Goal: Task Accomplishment & Management: Manage account settings

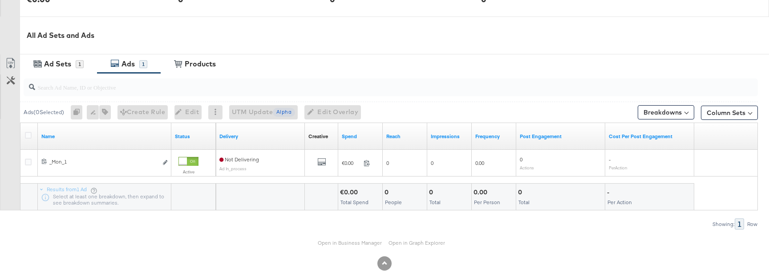
scroll to position [409, 0]
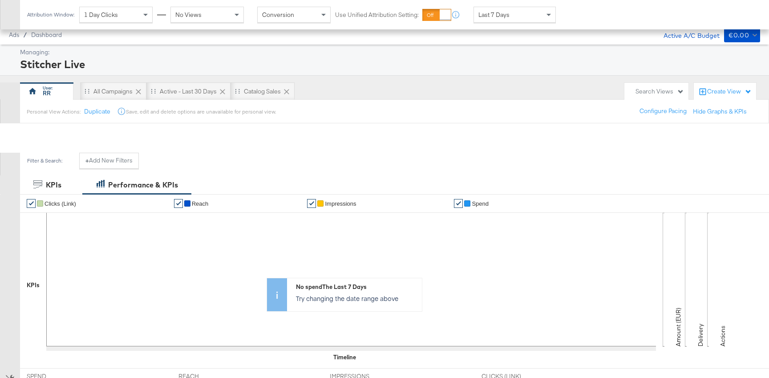
scroll to position [244, 0]
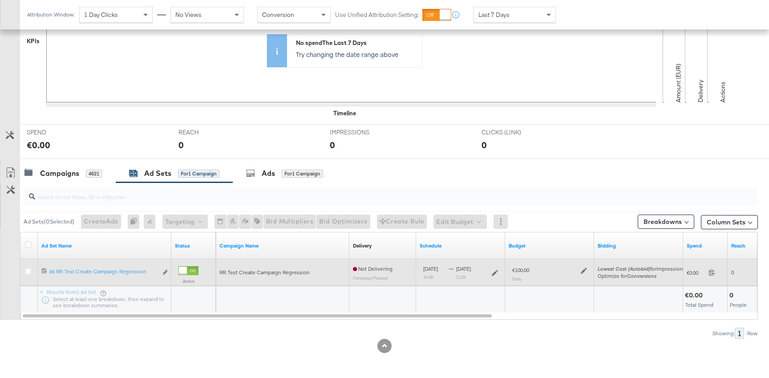
click at [586, 271] on icon at bounding box center [584, 271] width 6 height 6
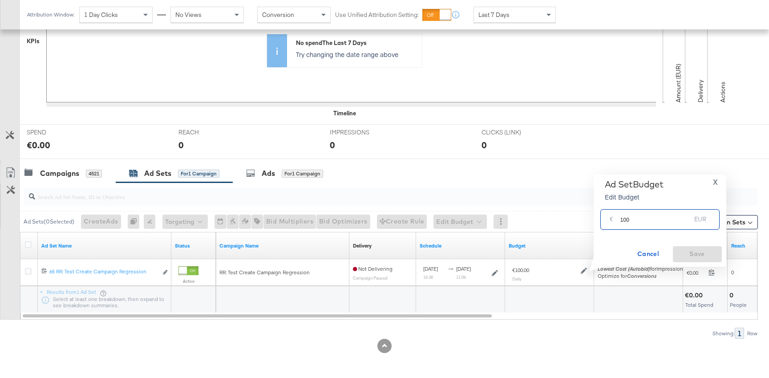
drag, startPoint x: 626, startPoint y: 219, endPoint x: 665, endPoint y: 219, distance: 39.2
click at [661, 219] on input "100" at bounding box center [656, 215] width 71 height 19
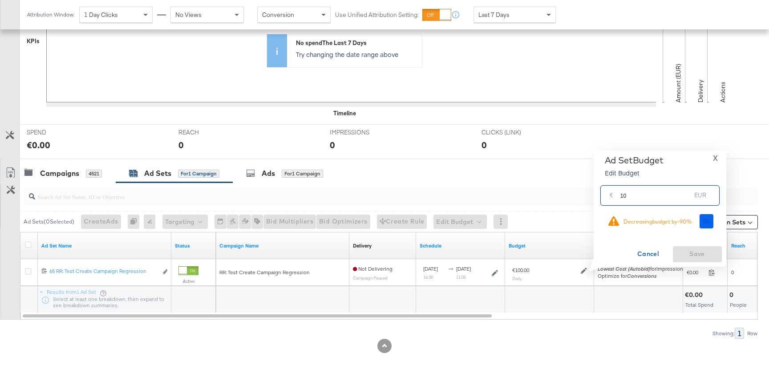
type input "10"
click at [712, 224] on button "Ok" at bounding box center [707, 221] width 14 height 14
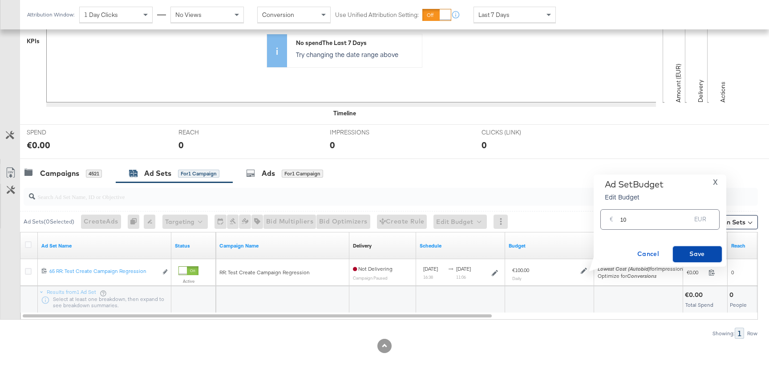
click at [690, 255] on span "Save" at bounding box center [698, 253] width 42 height 11
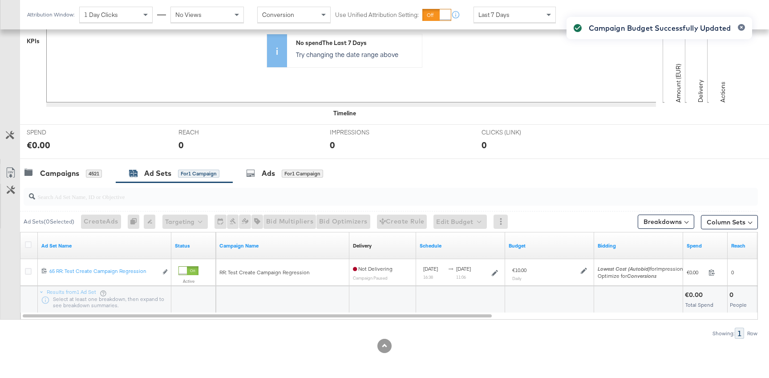
click at [580, 270] on div "Campaign Budget Successfully Updated" at bounding box center [659, 173] width 203 height 330
click at [585, 270] on div "Campaign Budget Successfully Updated" at bounding box center [659, 173] width 203 height 330
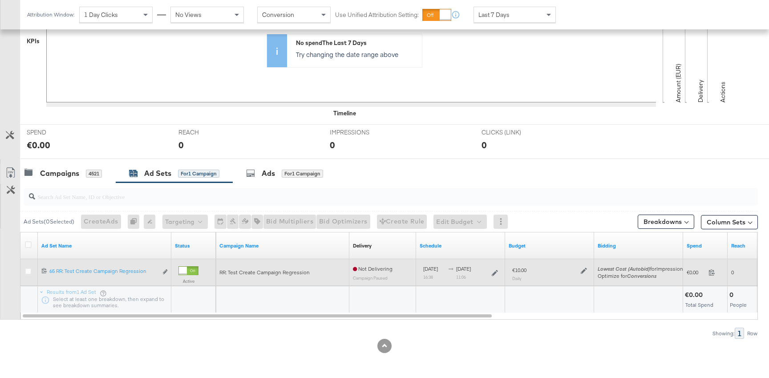
click at [585, 268] on icon at bounding box center [584, 271] width 6 height 6
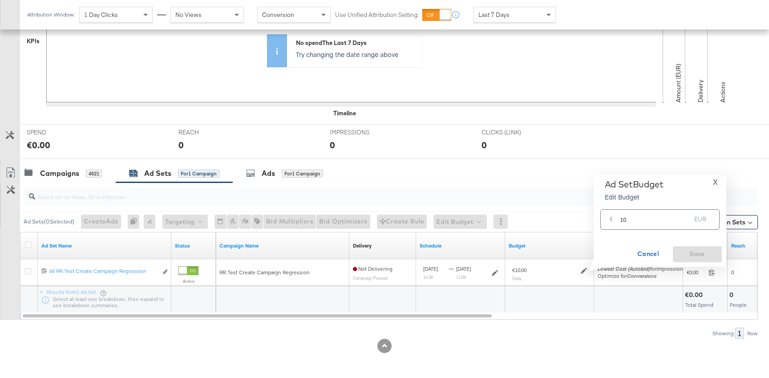
click at [640, 220] on input "10" at bounding box center [656, 215] width 71 height 19
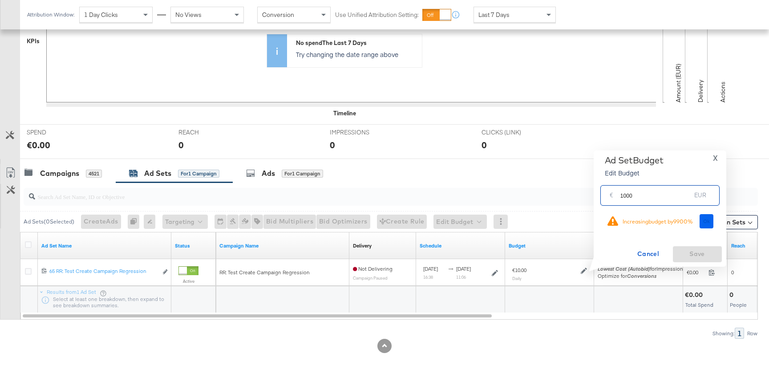
type input "1000"
click at [704, 218] on span "Ok" at bounding box center [706, 221] width 7 height 6
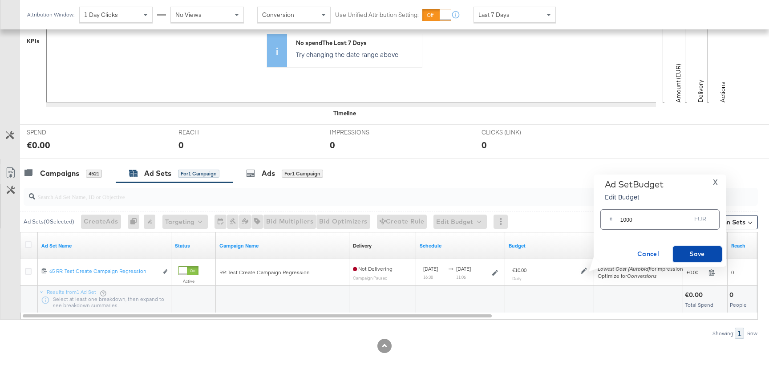
click at [693, 255] on span "Save" at bounding box center [698, 253] width 42 height 11
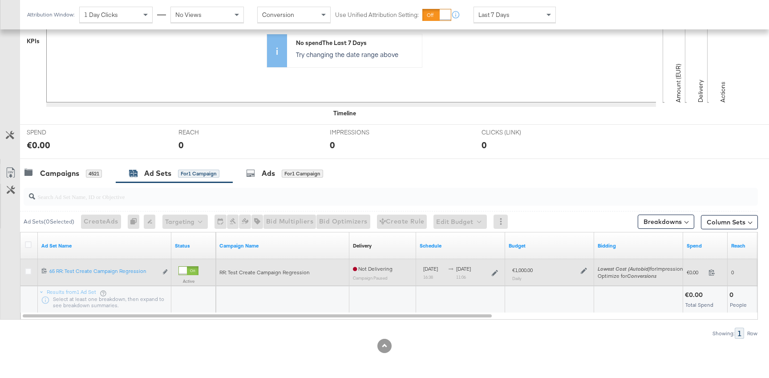
click at [581, 270] on icon at bounding box center [584, 271] width 6 height 6
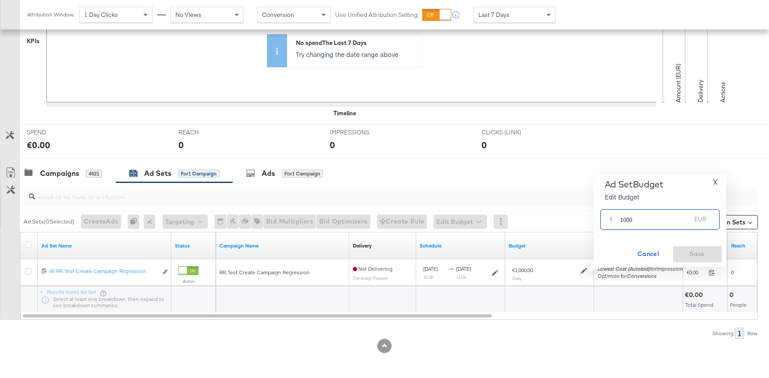
click at [625, 217] on input "1000" at bounding box center [656, 215] width 71 height 19
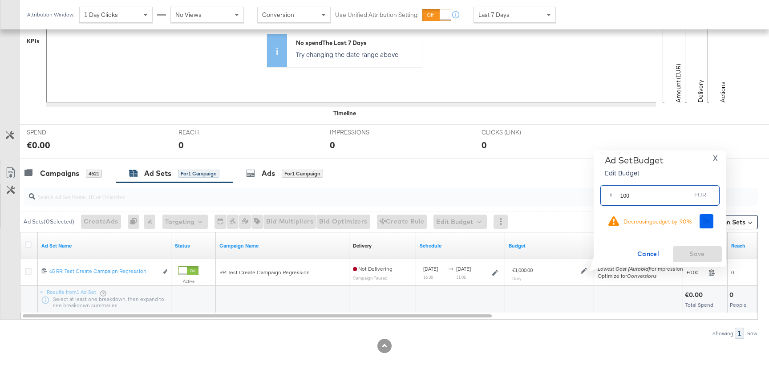
type input "100"
click at [710, 220] on span "Ok" at bounding box center [706, 221] width 7 height 6
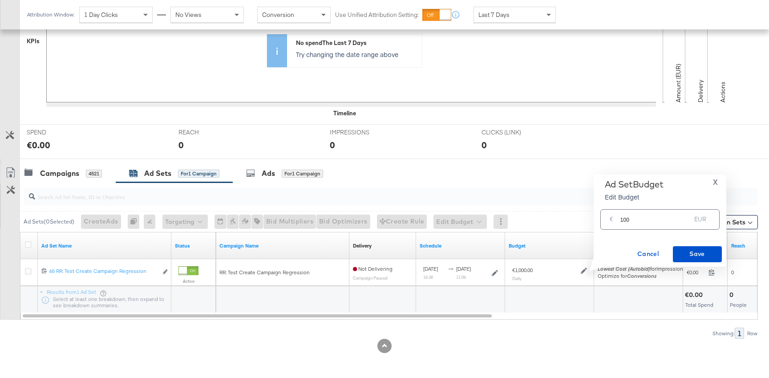
click at [702, 246] on div "Ad Set Budget Edit Budget X € 100 EUR Cancel Save" at bounding box center [660, 220] width 124 height 83
click at [702, 250] on span "Save" at bounding box center [698, 253] width 42 height 11
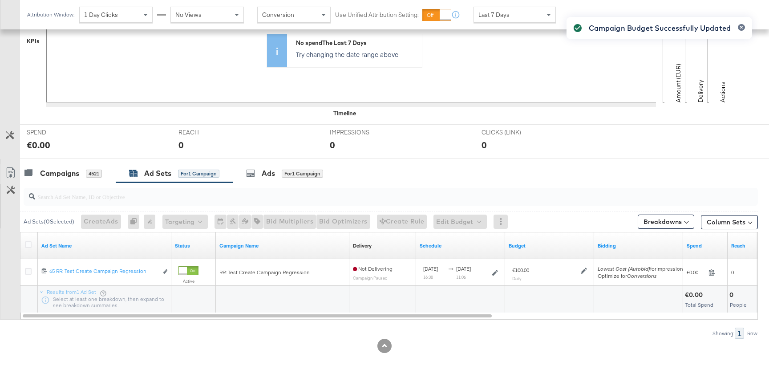
click at [583, 273] on div "Campaign Budget Successfully Updated" at bounding box center [659, 173] width 203 height 330
click at [584, 270] on div "Campaign Budget Successfully Updated" at bounding box center [659, 173] width 203 height 330
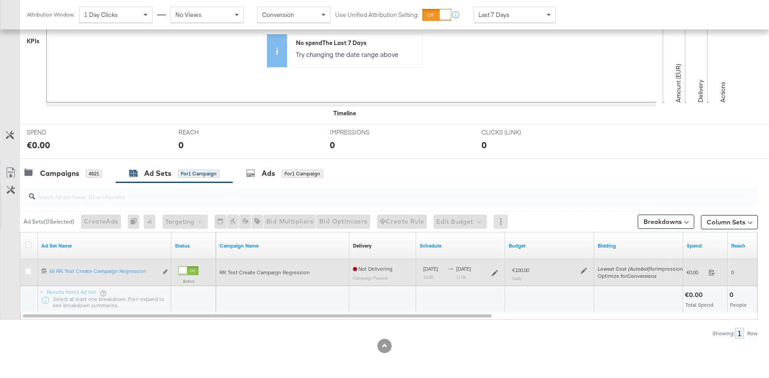
click at [582, 271] on icon at bounding box center [584, 271] width 6 height 6
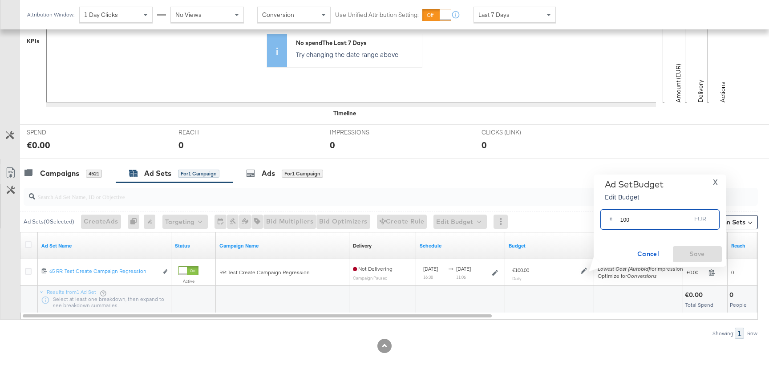
click at [635, 220] on input "100" at bounding box center [656, 215] width 71 height 19
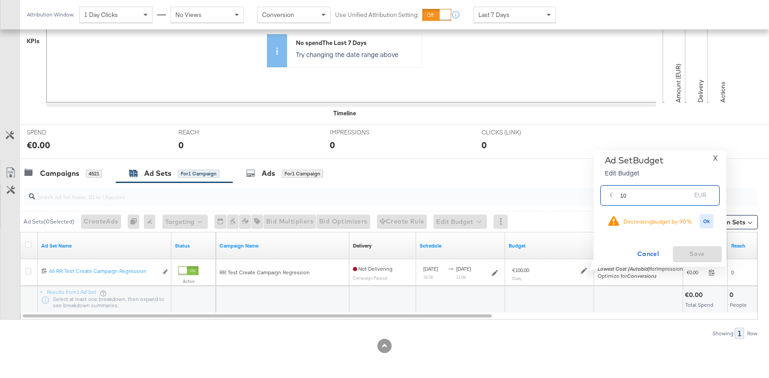
type input "1"
type input "2000"
click at [710, 220] on span "Ok" at bounding box center [706, 221] width 7 height 6
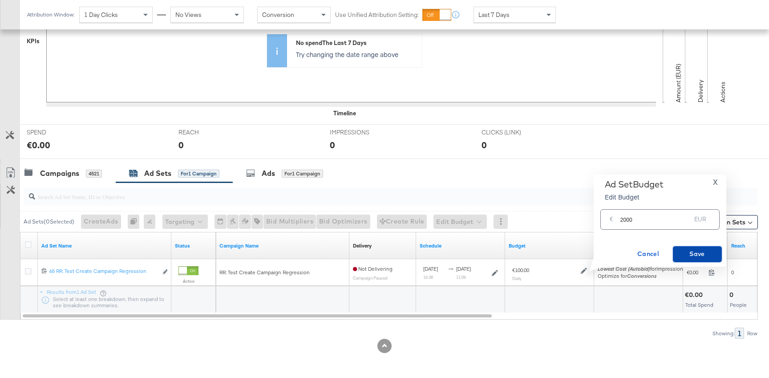
click at [700, 260] on button "Save" at bounding box center [697, 254] width 49 height 16
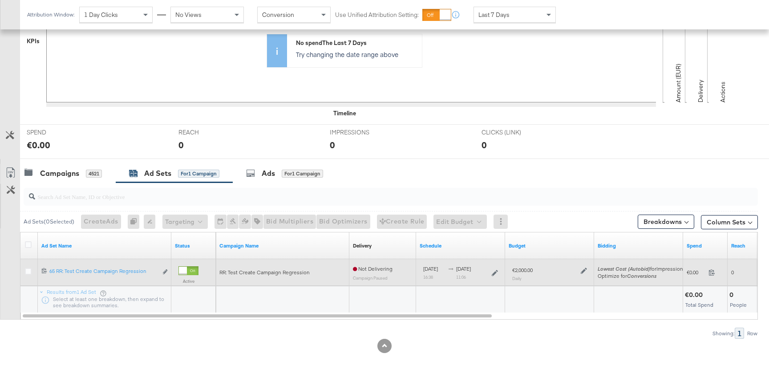
click at [582, 266] on div at bounding box center [583, 270] width 8 height 8
click at [582, 271] on icon at bounding box center [584, 271] width 6 height 6
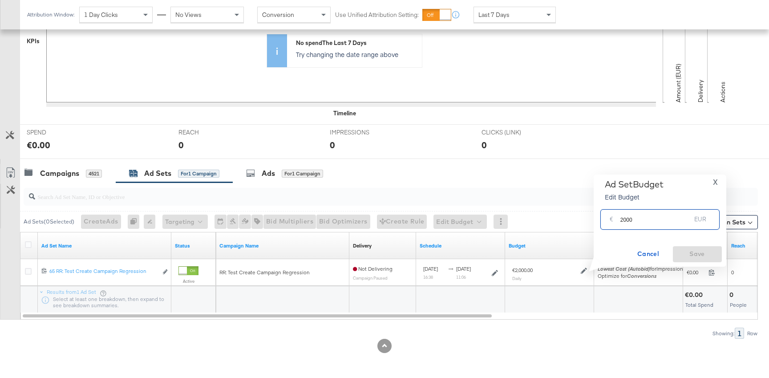
click at [638, 217] on input "2000" at bounding box center [656, 215] width 71 height 19
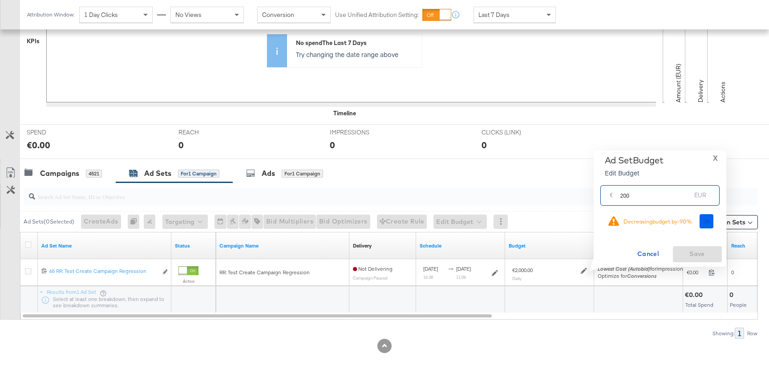
type input "200"
click at [705, 227] on button "Ok" at bounding box center [707, 221] width 14 height 14
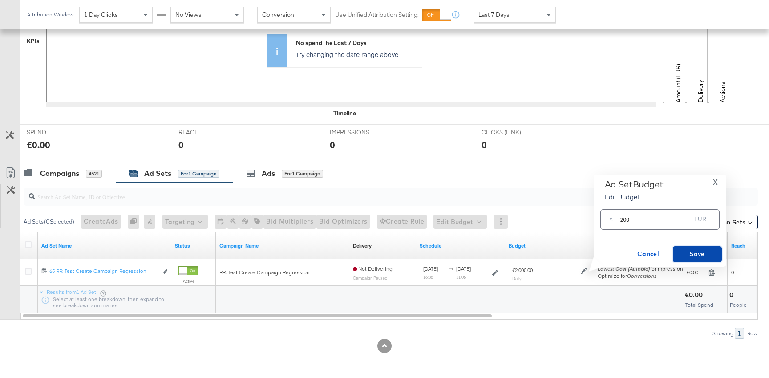
click at [679, 256] on span "Save" at bounding box center [698, 253] width 42 height 11
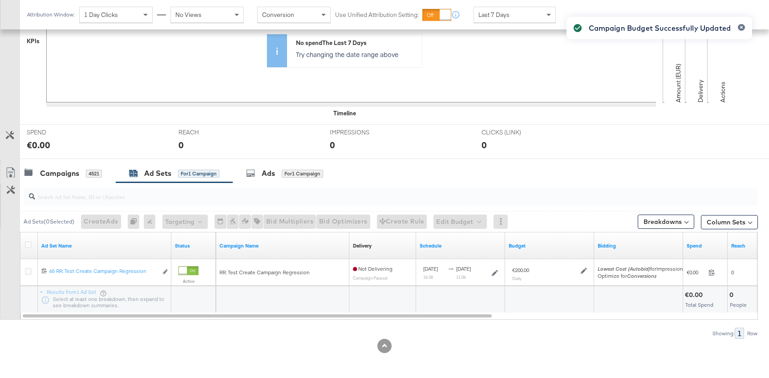
click at [582, 268] on div "Campaign Budget Successfully Updated" at bounding box center [659, 173] width 203 height 330
click at [582, 271] on div "Campaign Budget Successfully Updated" at bounding box center [659, 173] width 203 height 330
click at [583, 272] on icon at bounding box center [584, 271] width 6 height 6
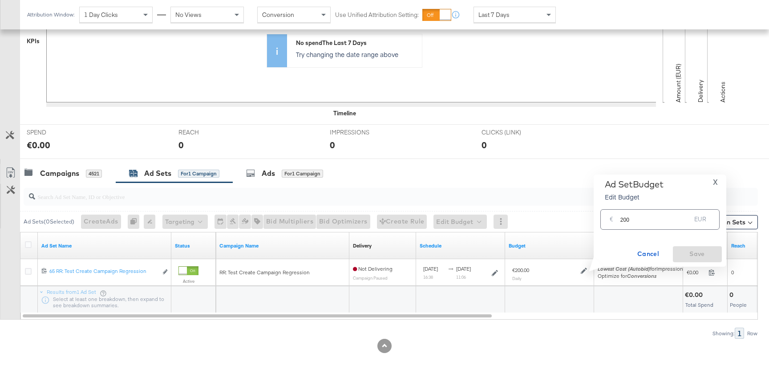
click at [638, 219] on input "200" at bounding box center [656, 215] width 71 height 19
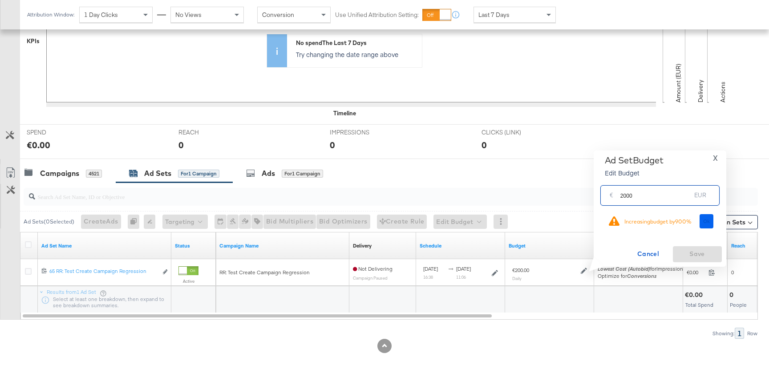
type input "2000"
click at [712, 227] on button "Ok" at bounding box center [707, 221] width 14 height 14
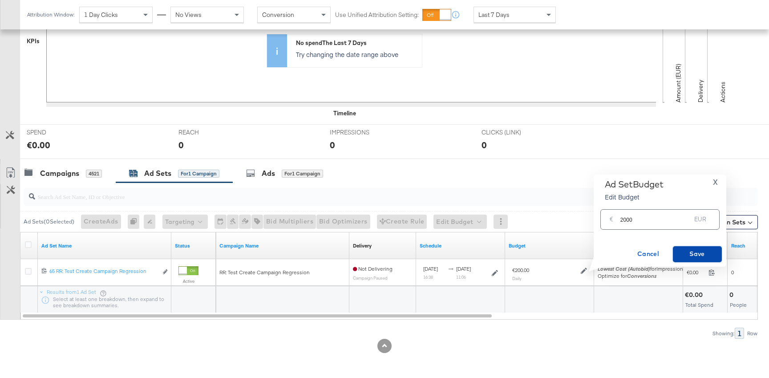
click at [696, 253] on span "Save" at bounding box center [698, 253] width 42 height 11
